Goal: Task Accomplishment & Management: Complete application form

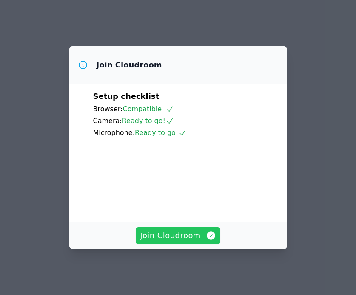
click at [152, 232] on span "Join Cloudroom" at bounding box center [178, 236] width 76 height 12
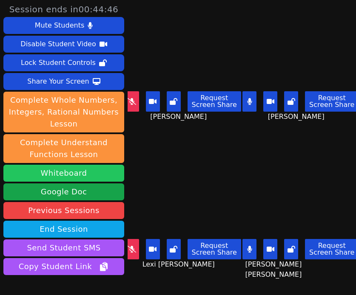
click at [82, 180] on button "Whiteboard" at bounding box center [63, 173] width 121 height 17
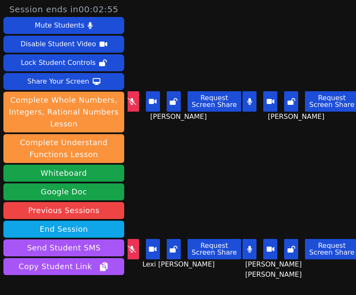
scroll to position [53, 0]
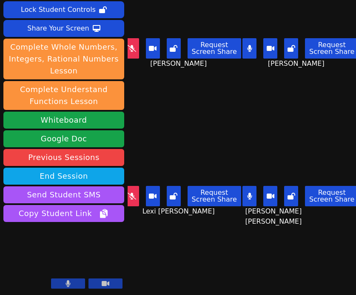
click at [301, 116] on div "[PERSON_NAME] [PERSON_NAME] Request Screen Share [PERSON_NAME] [PERSON_NAME]" at bounding box center [300, 169] width 111 height 148
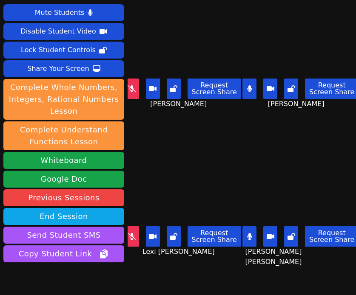
scroll to position [21, 0]
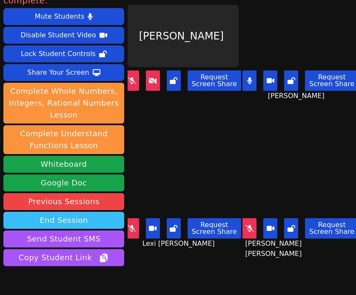
click at [115, 212] on button "End Session" at bounding box center [63, 220] width 121 height 17
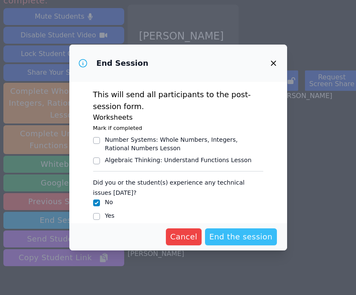
click at [247, 237] on span "End the session" at bounding box center [240, 237] width 63 height 12
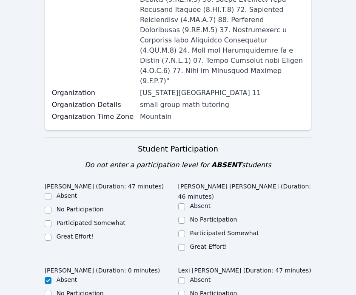
scroll to position [318, 0]
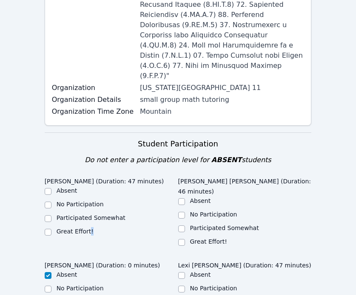
click at [90, 228] on label "Great Effort!" at bounding box center [75, 231] width 37 height 7
click at [88, 228] on label "Great Effort!" at bounding box center [75, 231] width 37 height 7
click at [51, 229] on input "Great Effort!" at bounding box center [48, 232] width 7 height 7
checkbox input "true"
click at [188, 197] on ul "Absent No Participation Participated Somewhat Great Effort!" at bounding box center [244, 222] width 133 height 51
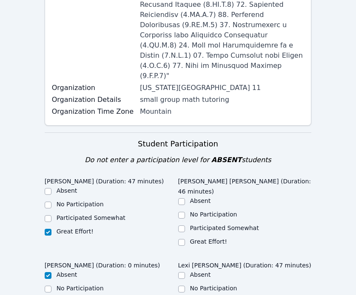
click at [190, 238] on div "Great Effort!" at bounding box center [208, 242] width 37 height 9
click at [196, 238] on div "Great Effort!" at bounding box center [208, 242] width 37 height 9
click at [196, 238] on label "Great Effort!" at bounding box center [208, 241] width 37 height 7
click at [185, 239] on input "Great Effort!" at bounding box center [181, 242] width 7 height 7
checkbox input "true"
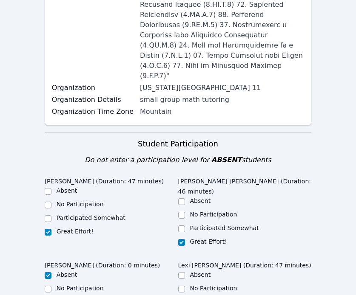
checkbox input "true"
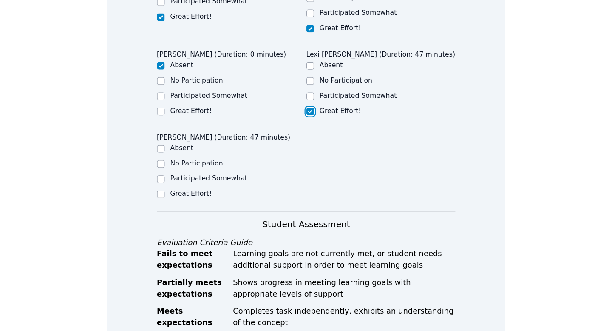
scroll to position [543, 0]
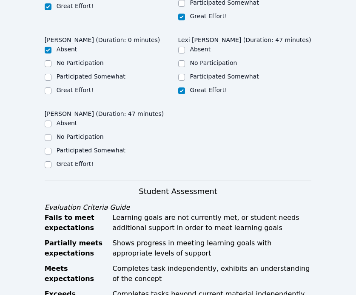
click at [67, 161] on label "Great Effort!" at bounding box center [75, 164] width 37 height 7
click at [51, 162] on input "Great Effort!" at bounding box center [48, 165] width 7 height 7
checkbox input "true"
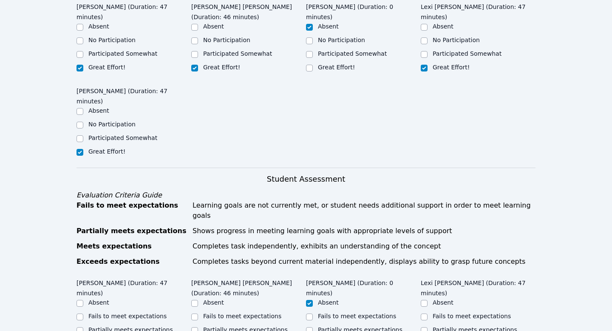
checkbox input "true"
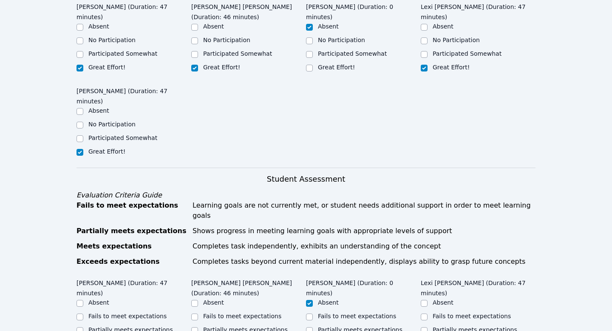
checkbox input "true"
click at [462, 295] on ul "Absent Fails to meet expectations Partially meets expectations Meets expectatio…" at bounding box center [478, 330] width 115 height 65
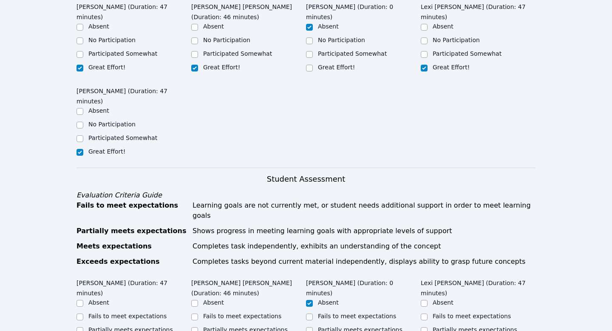
checkbox input "true"
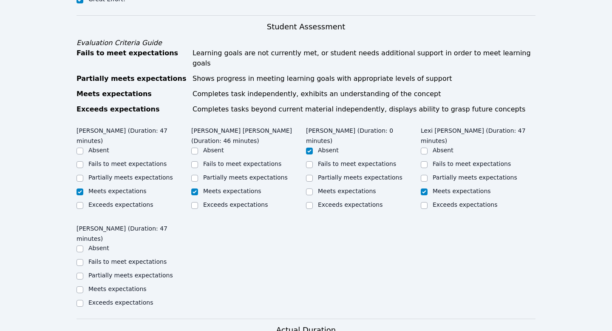
click at [95, 285] on label "Meets expectations" at bounding box center [117, 288] width 58 height 7
click at [83, 286] on input "Meets expectations" at bounding box center [80, 289] width 7 height 7
checkbox input "true"
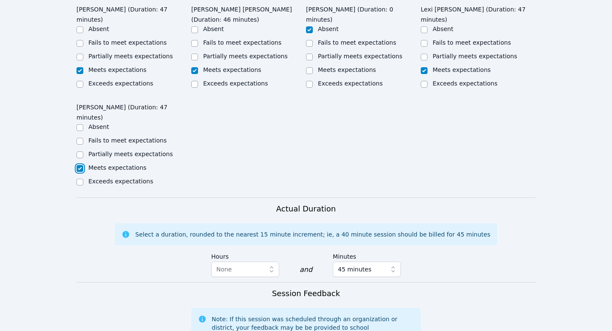
scroll to position [966, 0]
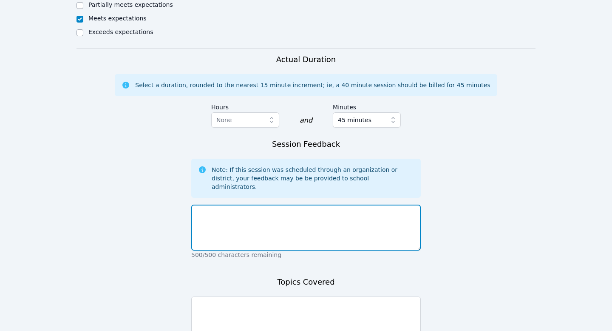
click at [241, 204] on textarea at bounding box center [306, 227] width 230 height 46
click at [298, 204] on textarea "The students did a great job" at bounding box center [306, 227] width 230 height 46
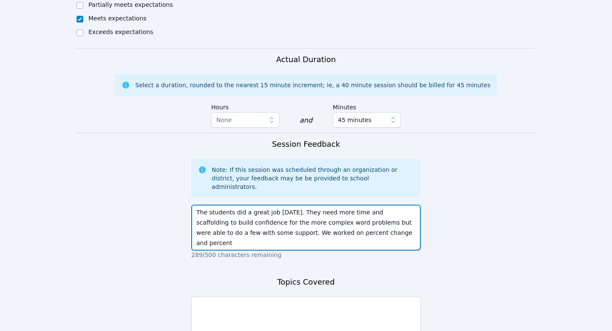
click at [347, 204] on textarea "The students did a great job [DATE]. They need more time and scaffolding to bui…" at bounding box center [306, 227] width 230 height 46
click at [402, 204] on textarea "The students did a great job [DATE]. They need more time and scaffolding to bui…" at bounding box center [306, 227] width 230 height 46
click at [394, 204] on textarea "The students did a great job [DATE]. They need more time and scaffolding to bui…" at bounding box center [306, 227] width 230 height 46
drag, startPoint x: 365, startPoint y: 154, endPoint x: 291, endPoint y: 143, distance: 74.7
click at [291, 204] on textarea "The students did a great job [DATE]. They need more time and scaffolding to bui…" at bounding box center [306, 227] width 230 height 46
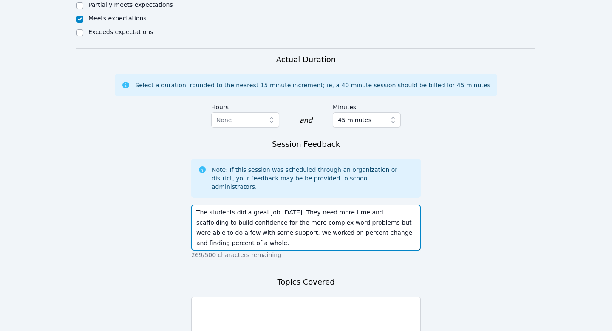
type textarea "The students did a great job [DATE]. They need more time and scaffolding to bui…"
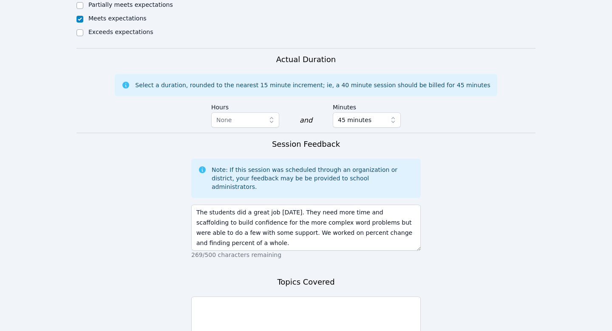
click at [292, 293] on div "500/500 characters remaining" at bounding box center [306, 322] width 230 height 58
click at [297, 295] on textarea at bounding box center [306, 319] width 230 height 46
type textarea "f"
paste textarea "percent change and finding percent of a whole."
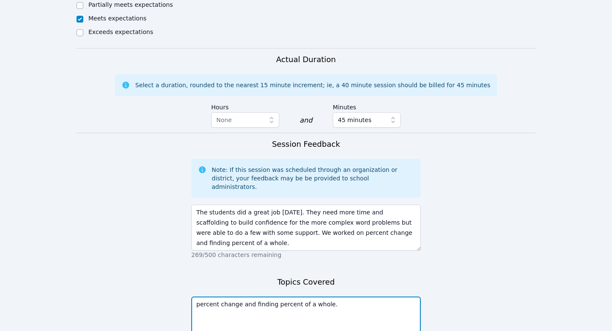
click at [197, 295] on textarea "percent change and finding percent of a whole." at bounding box center [306, 319] width 230 height 46
click at [386, 295] on textarea "calculating percent change and finding percent of a whole." at bounding box center [306, 319] width 230 height 46
type textarea "calculating percent change and finding percent of a whole"
